Goal: Communication & Community: Answer question/provide support

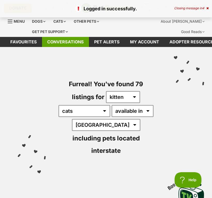
click at [81, 38] on link "Conversations" at bounding box center [65, 42] width 47 height 10
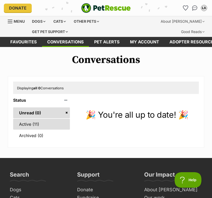
click at [50, 124] on link "Active (11)" at bounding box center [41, 124] width 57 height 11
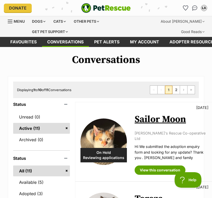
click at [149, 149] on p "Hi We submitted the adoption enquiry form and looking for any update? Thank you…" at bounding box center [171, 152] width 72 height 17
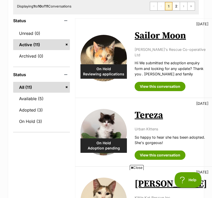
scroll to position [115, 0]
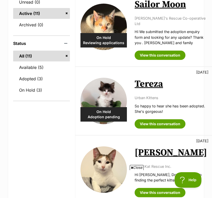
click at [136, 166] on span "Close" at bounding box center [137, 167] width 14 height 5
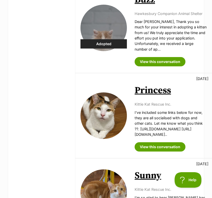
scroll to position [490, 0]
